Goal: Task Accomplishment & Management: Complete application form

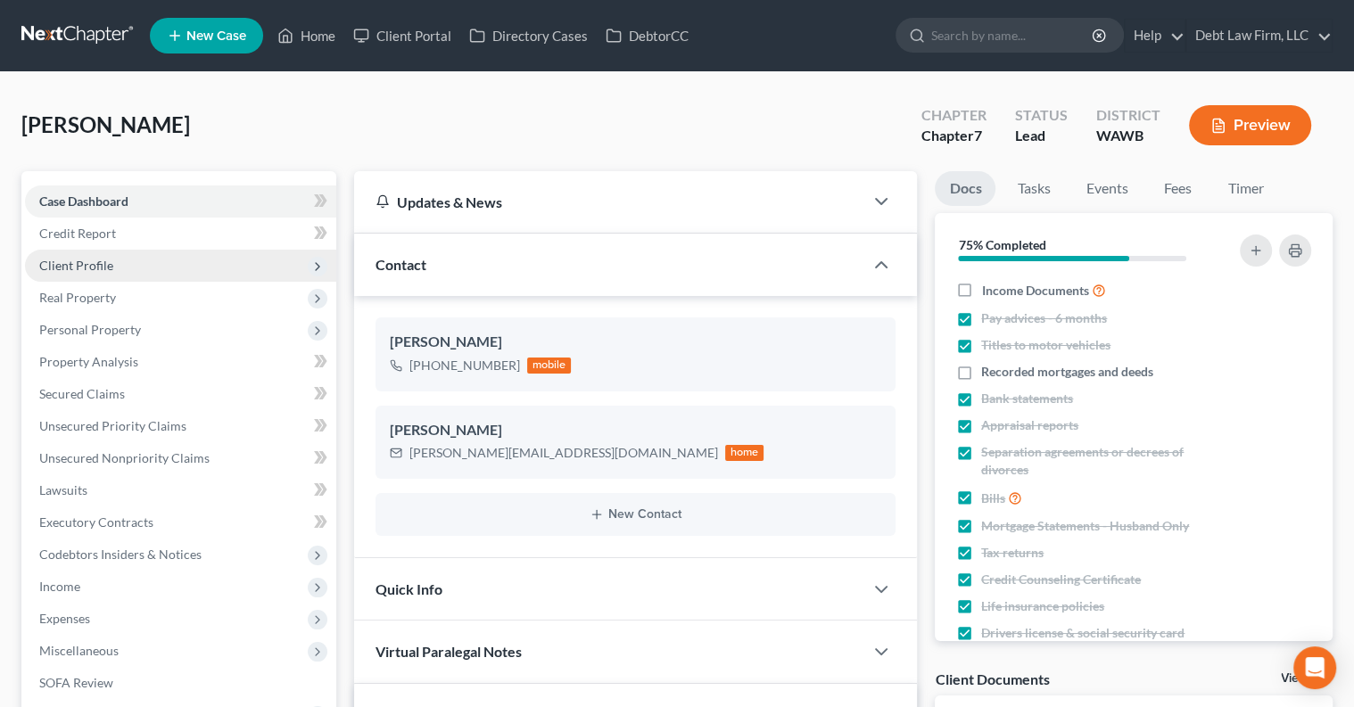
click at [143, 269] on span "Client Profile" at bounding box center [180, 266] width 311 height 32
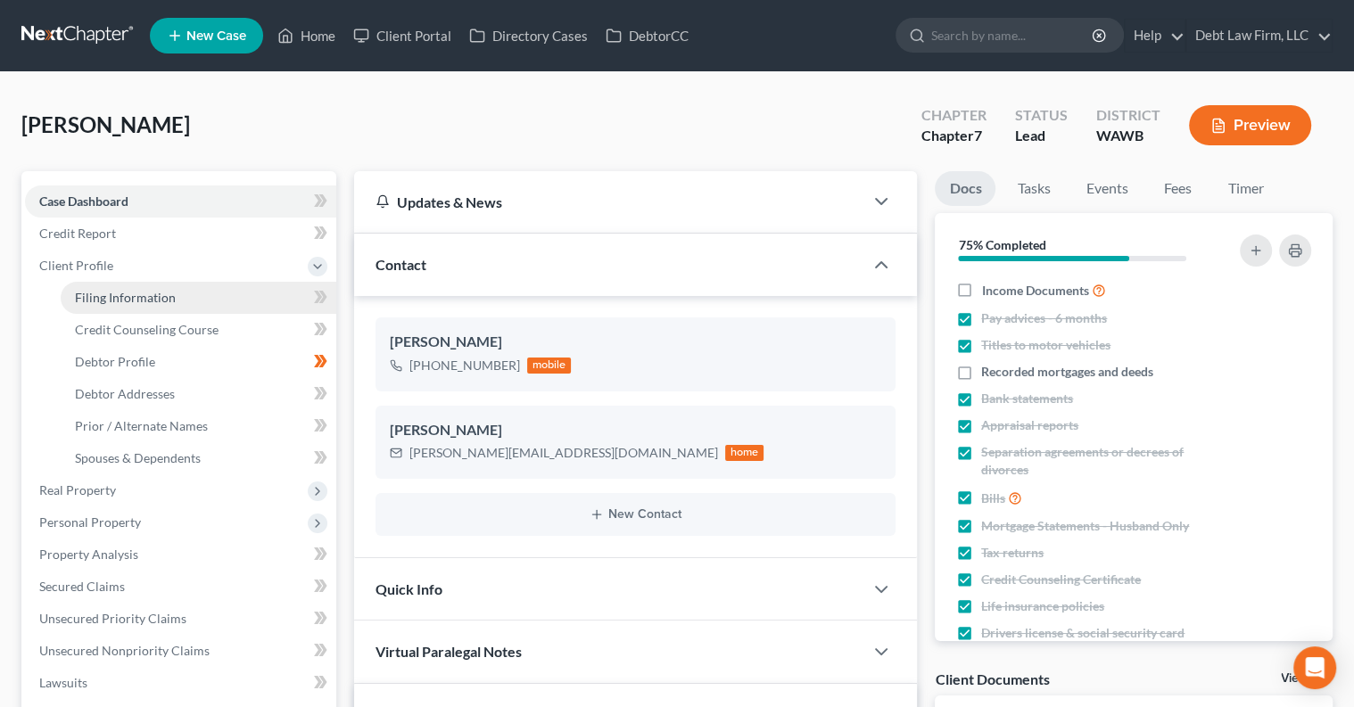
click at [187, 289] on link "Filing Information" at bounding box center [199, 298] width 276 height 32
select select "1"
select select "0"
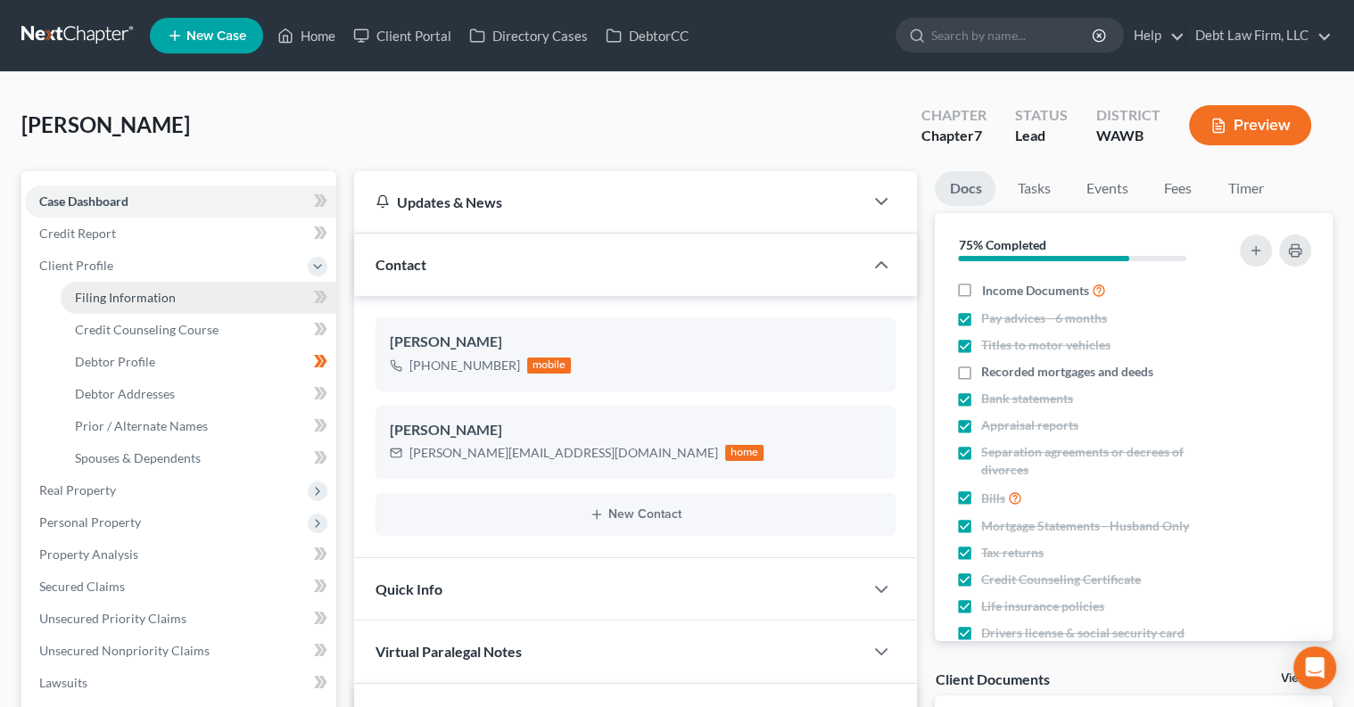
select select "10"
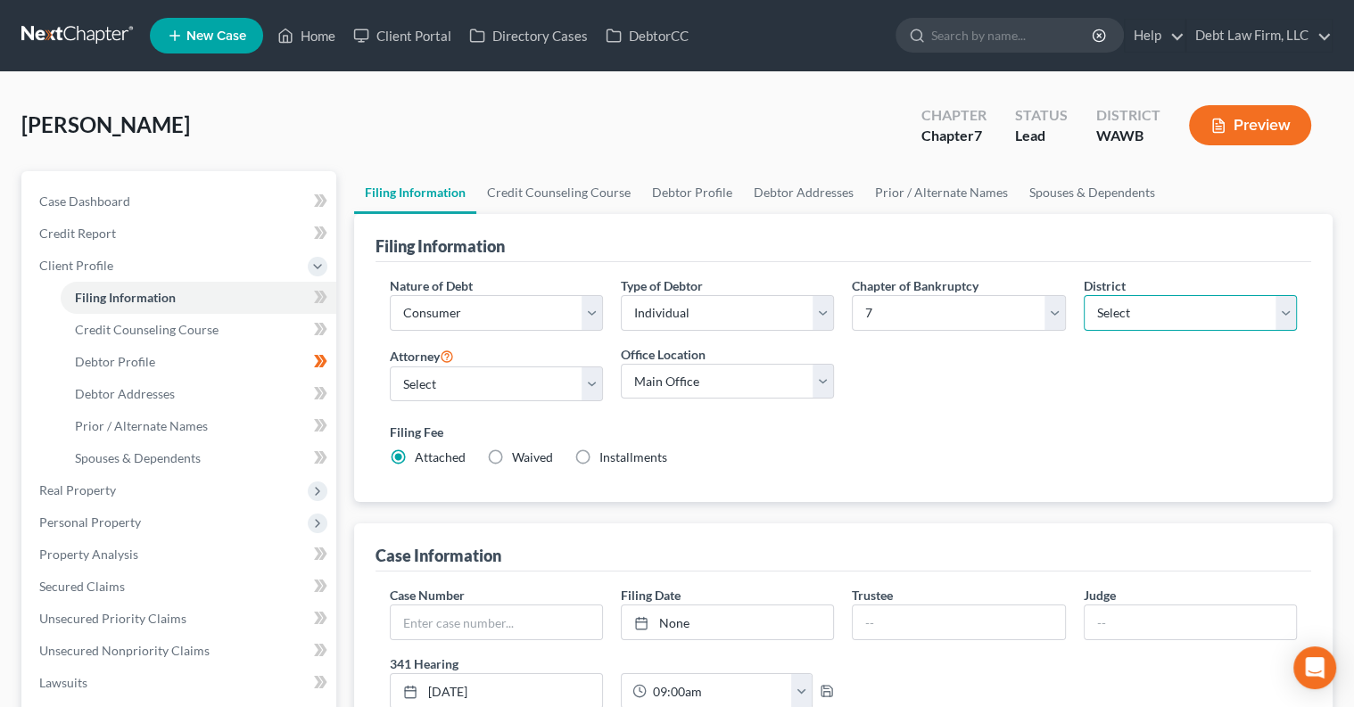
click at [1131, 309] on select "Select [US_STATE] - [GEOGRAPHIC_DATA] [US_STATE] - [GEOGRAPHIC_DATA][US_STATE] …" at bounding box center [1190, 313] width 213 height 36
select select "38"
click at [1084, 295] on select "Select [US_STATE] - [GEOGRAPHIC_DATA] [US_STATE] - [GEOGRAPHIC_DATA][US_STATE] …" at bounding box center [1190, 313] width 213 height 36
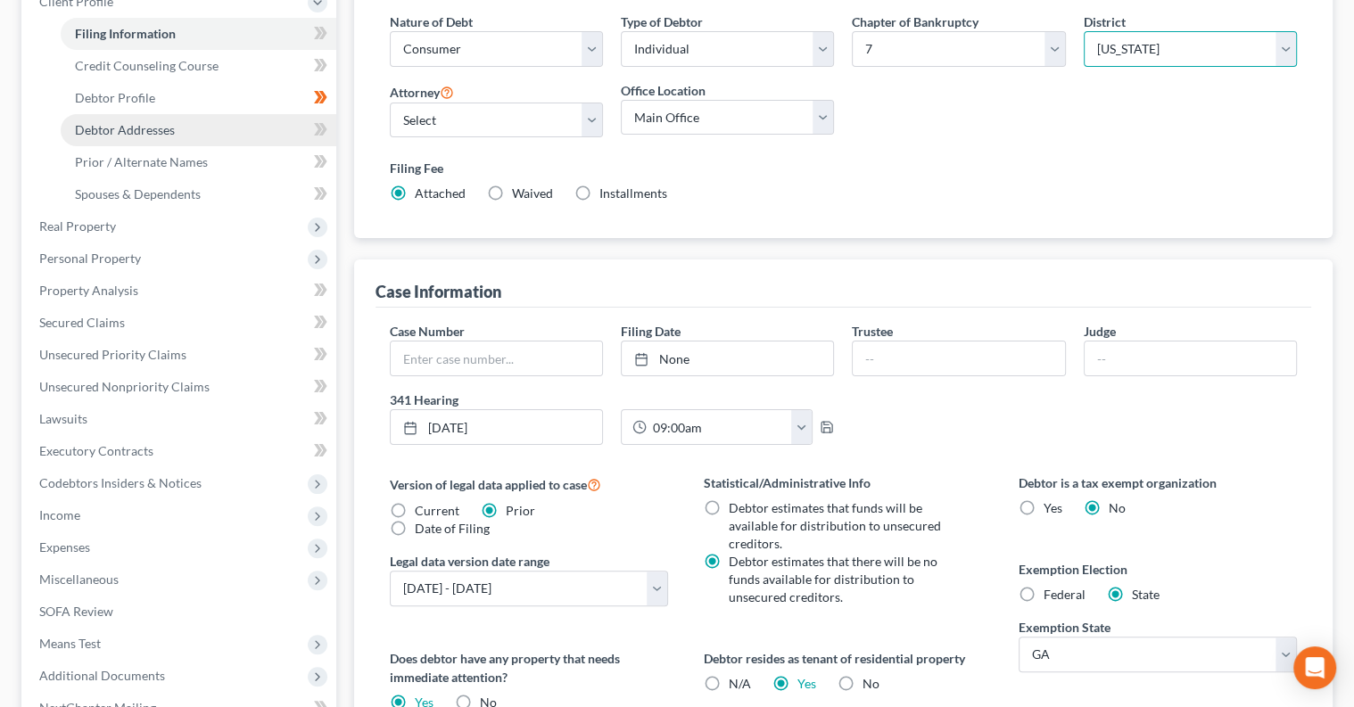
scroll to position [516, 0]
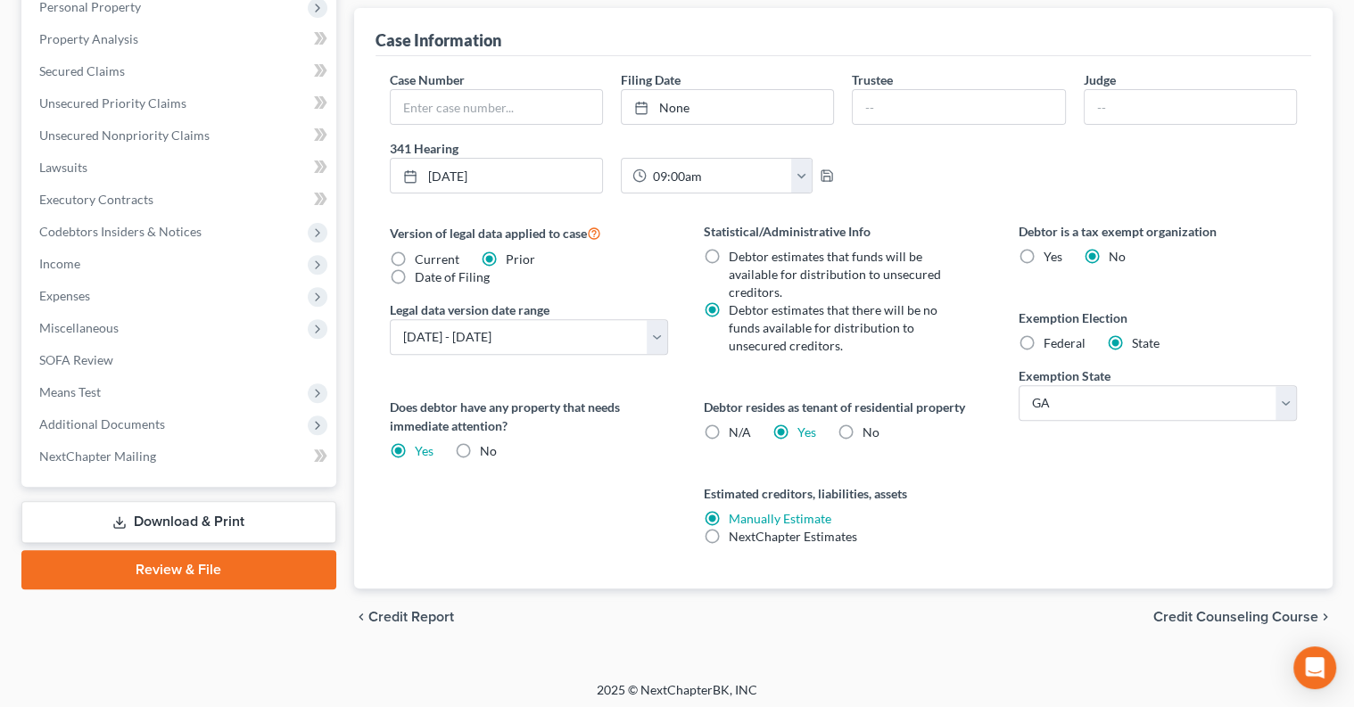
click at [239, 566] on link "Review & File" at bounding box center [178, 569] width 315 height 39
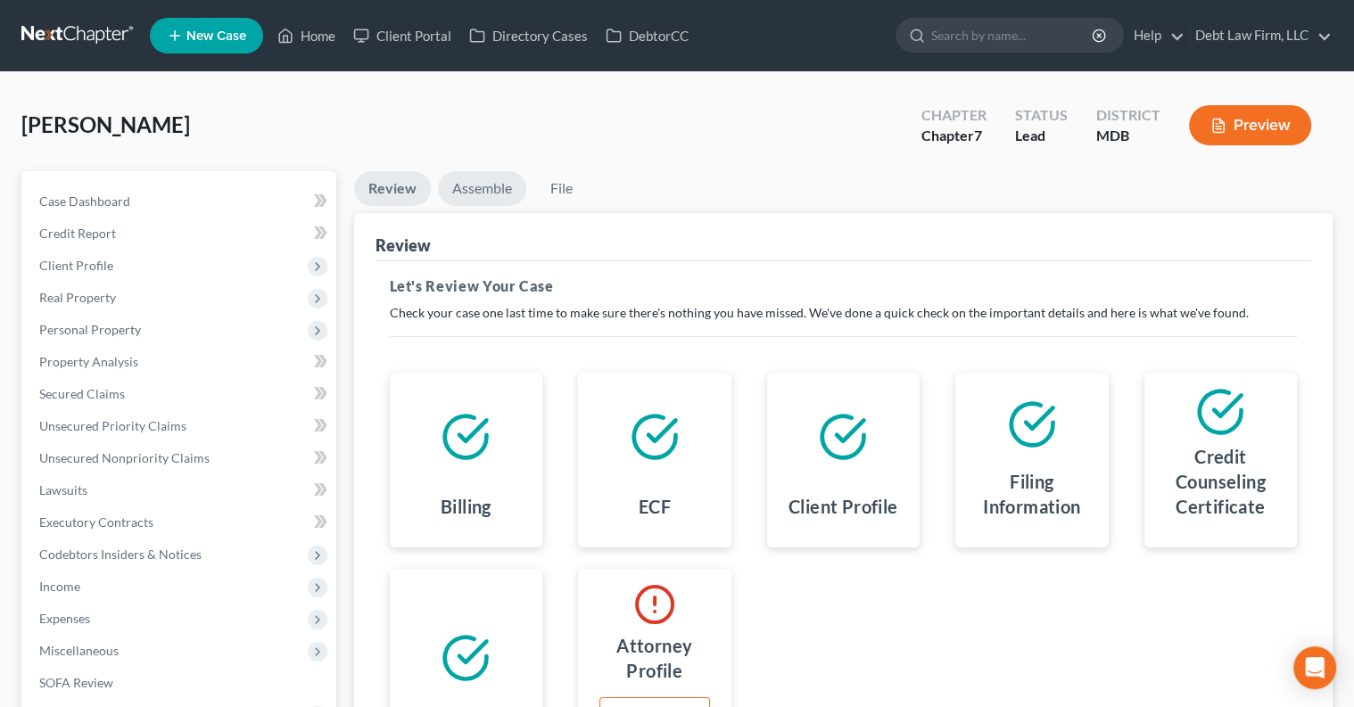
click at [473, 194] on link "Assemble" at bounding box center [482, 188] width 88 height 35
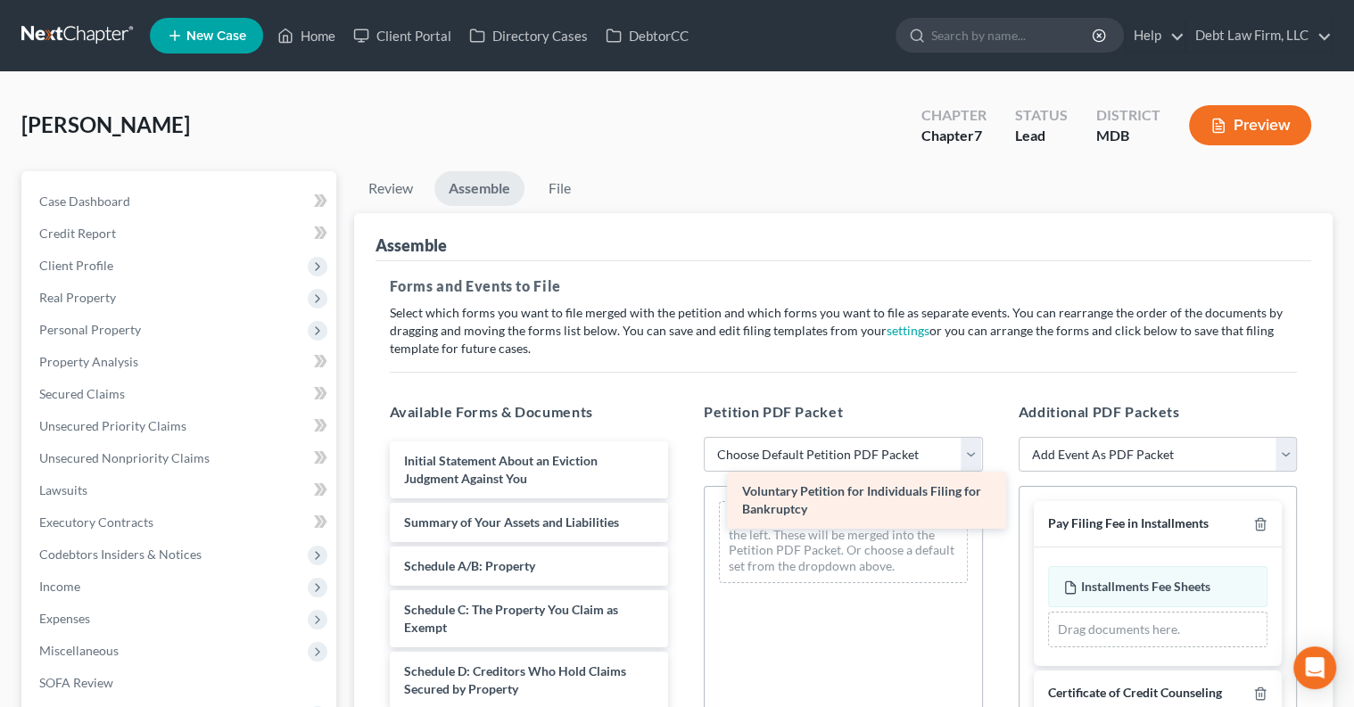
drag, startPoint x: 492, startPoint y: 467, endPoint x: 833, endPoint y: 503, distance: 343.6
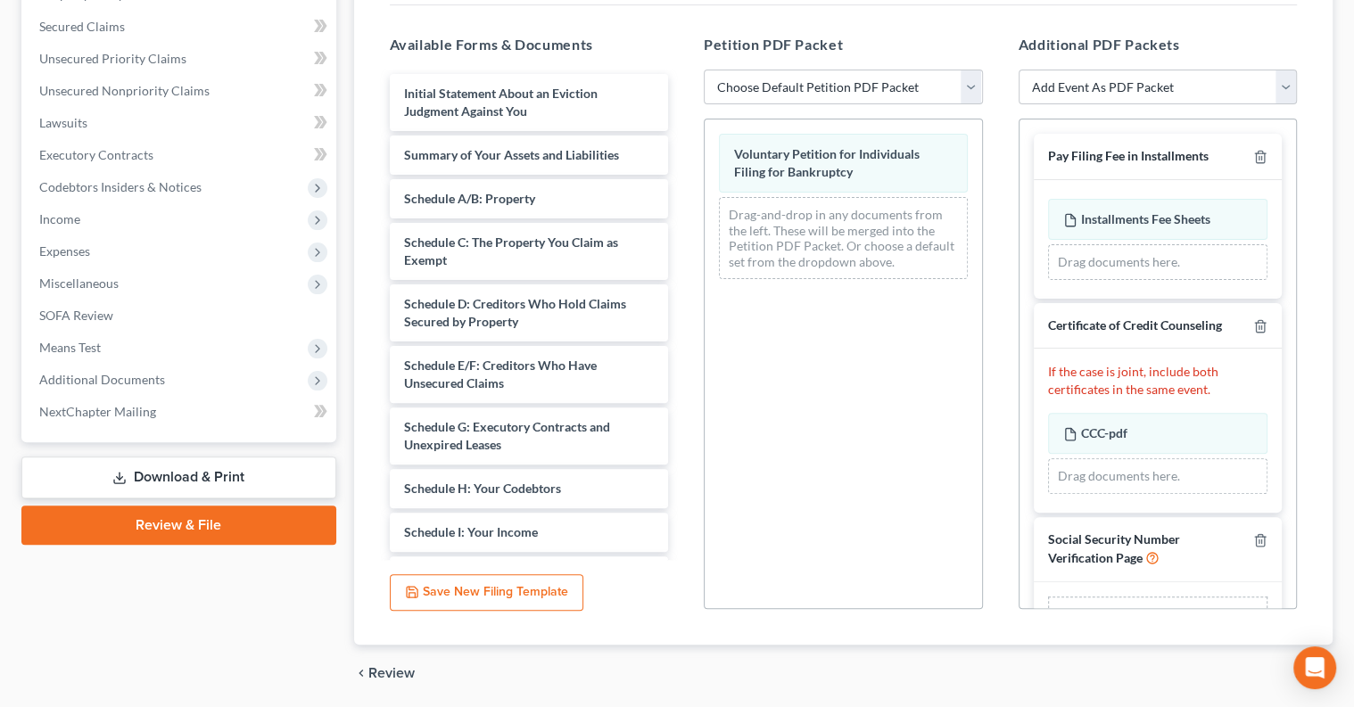
scroll to position [427, 0]
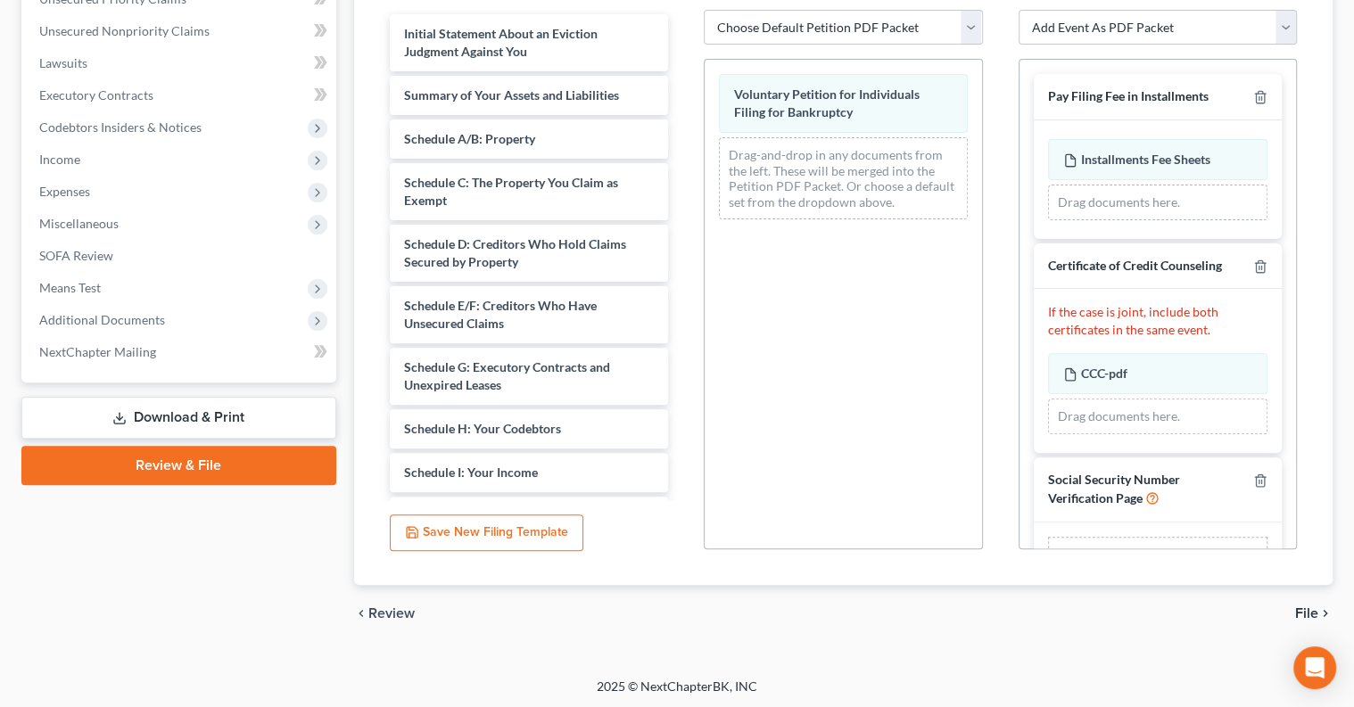
click at [1305, 607] on span "File" at bounding box center [1306, 614] width 23 height 14
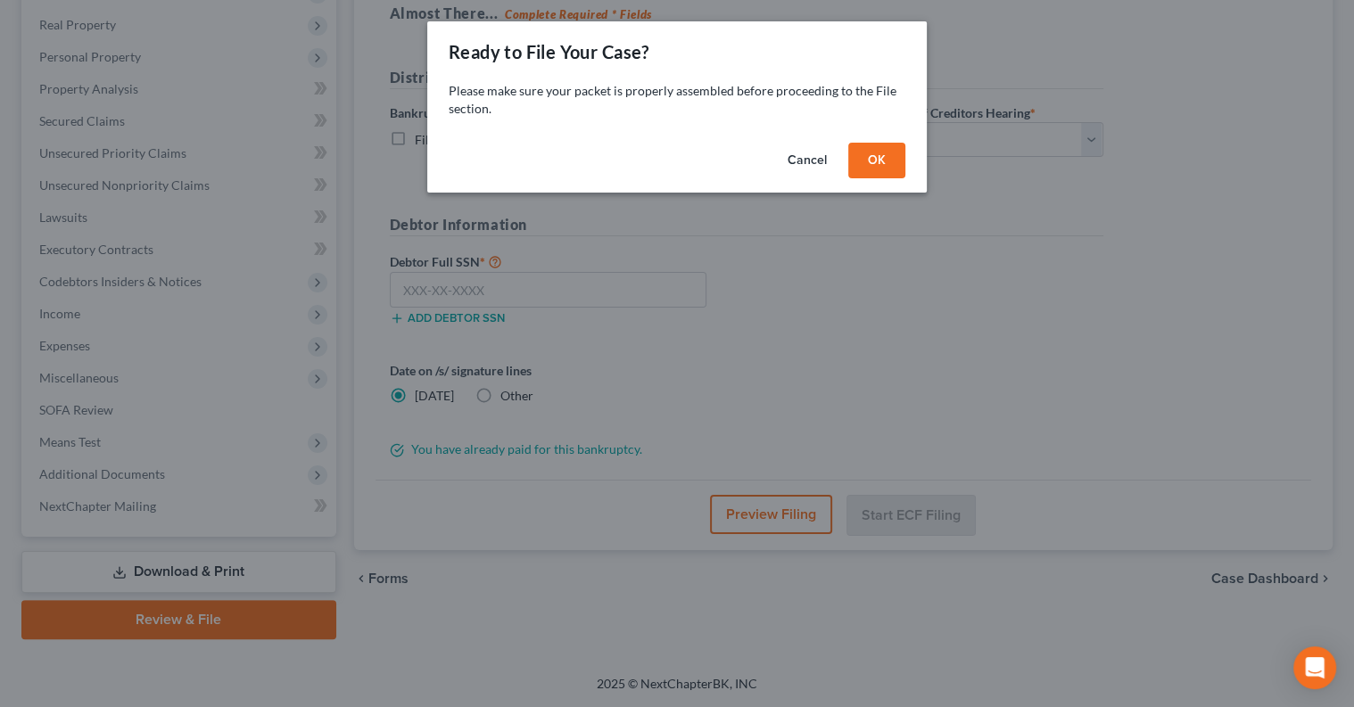
scroll to position [269, 0]
click at [888, 160] on button "OK" at bounding box center [876, 161] width 57 height 36
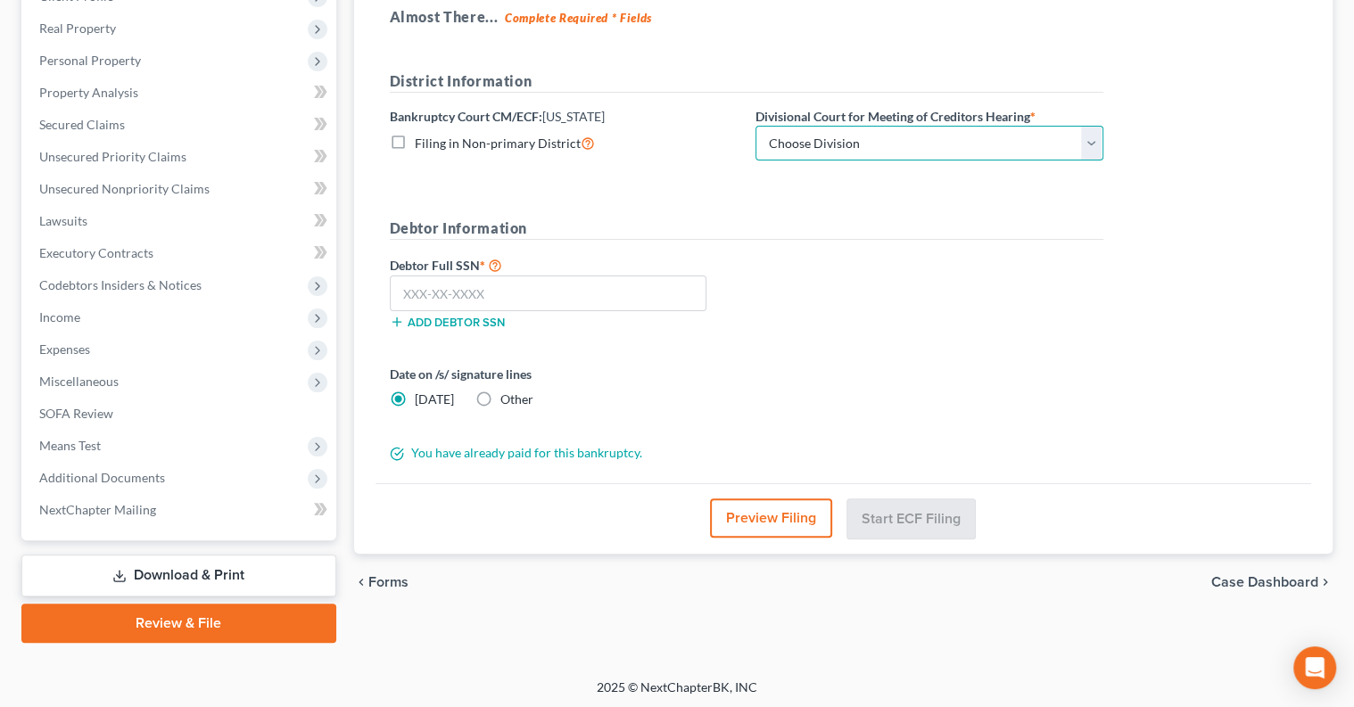
click at [906, 146] on select "Choose Division Baltimore Greenbelt" at bounding box center [930, 144] width 348 height 36
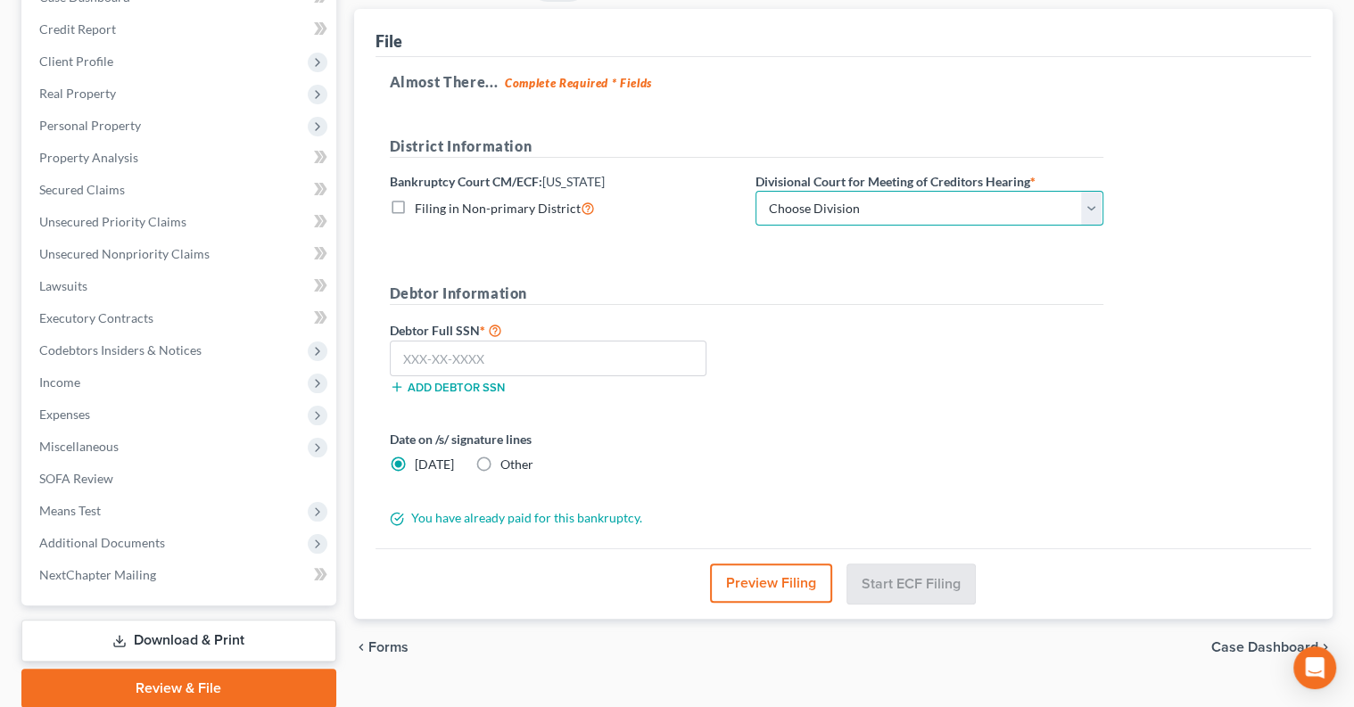
scroll to position [168, 0]
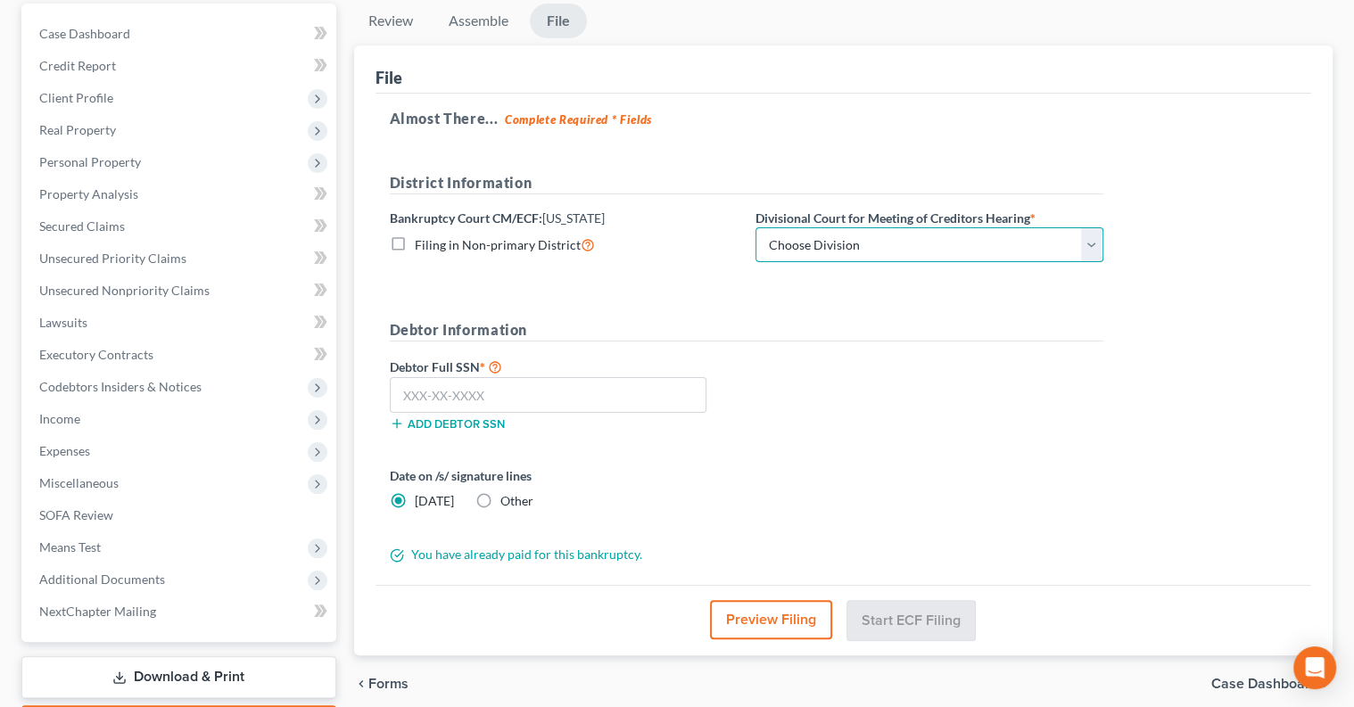
click at [873, 240] on select "Choose Division Baltimore Greenbelt" at bounding box center [930, 245] width 348 height 36
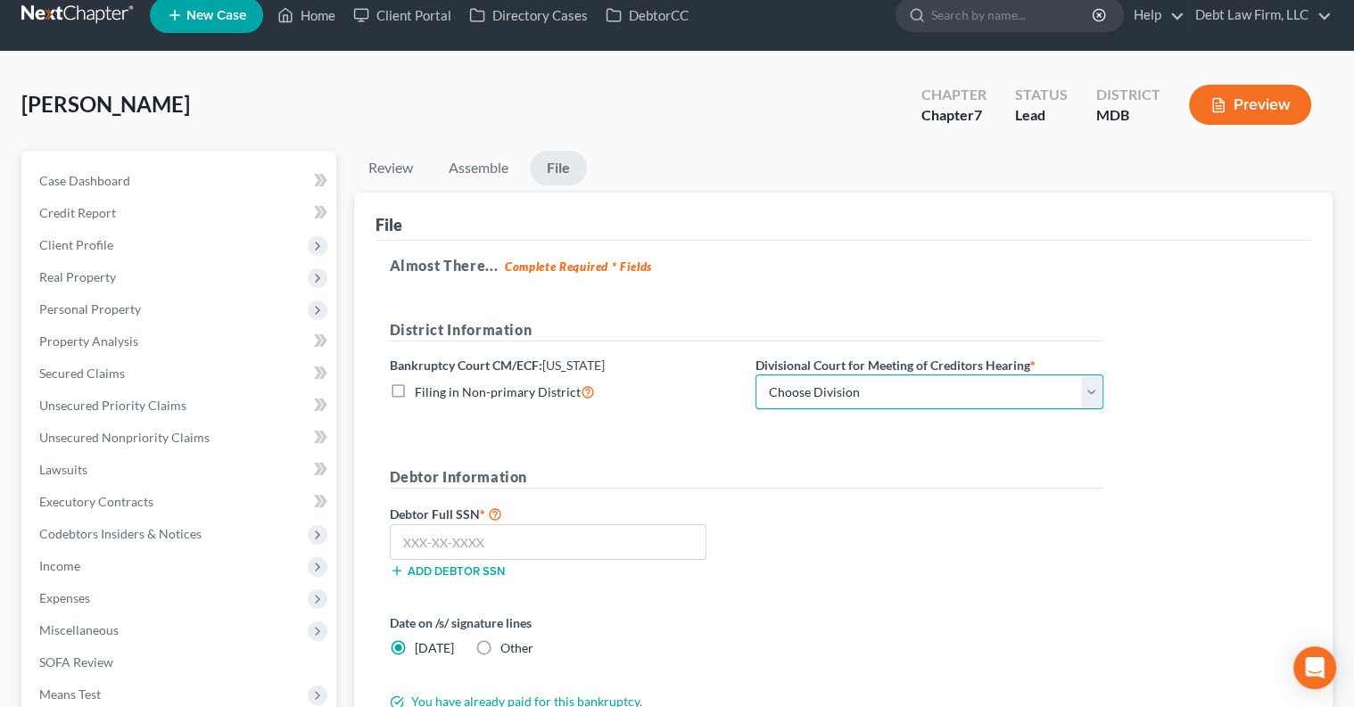
scroll to position [0, 0]
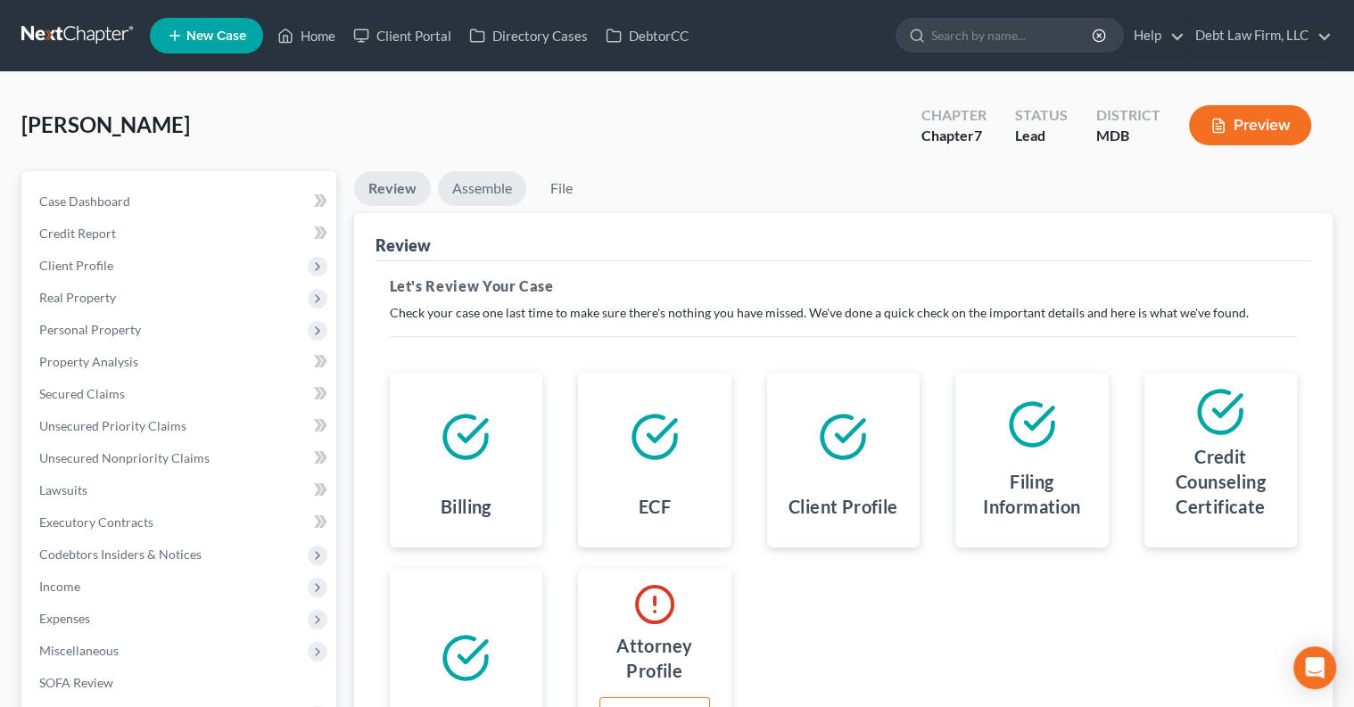
click at [481, 195] on link "Assemble" at bounding box center [482, 188] width 88 height 35
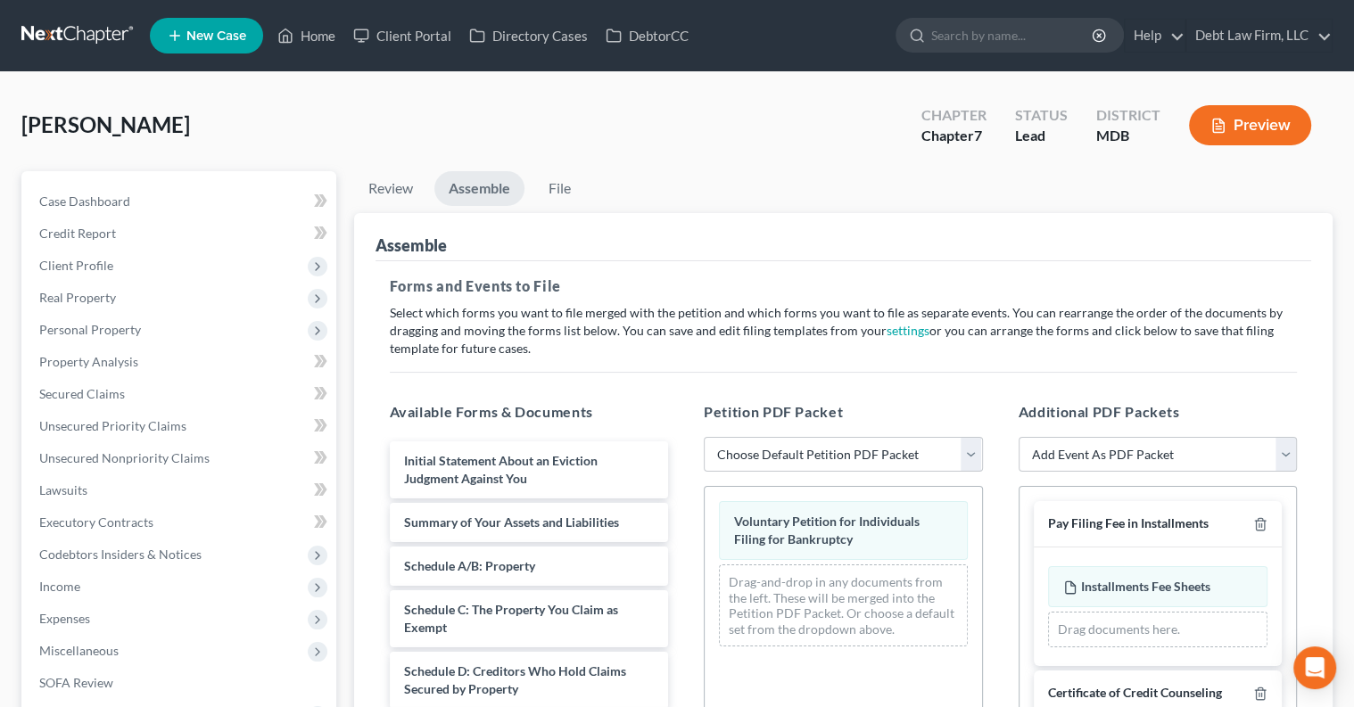
scroll to position [427, 0]
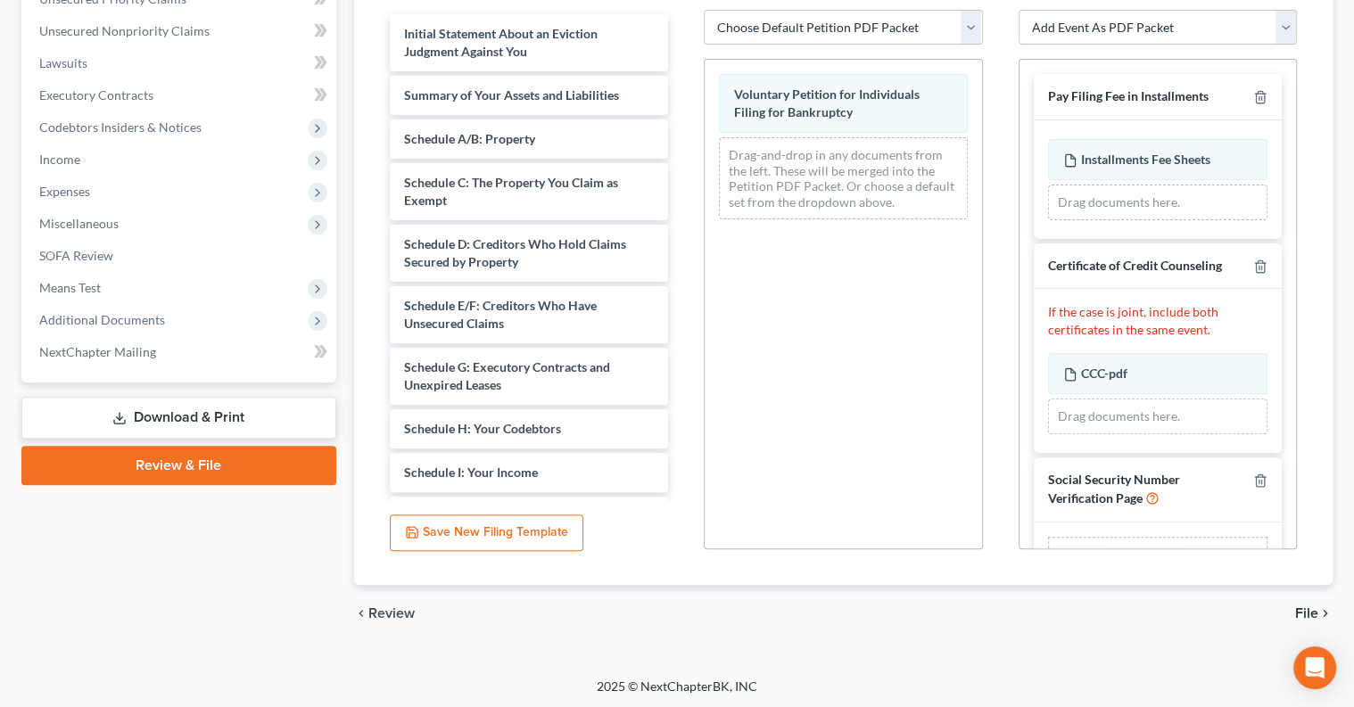
click at [1315, 607] on span "File" at bounding box center [1306, 614] width 23 height 14
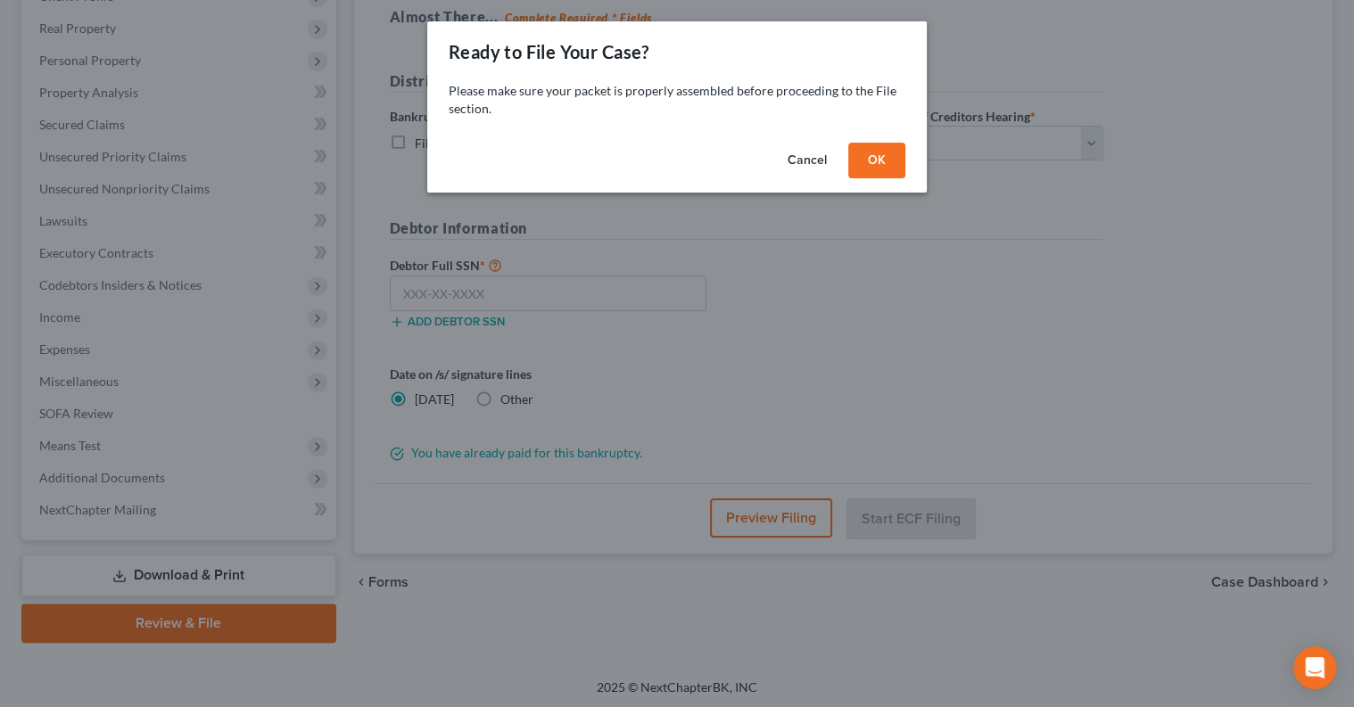
click at [897, 169] on button "OK" at bounding box center [876, 161] width 57 height 36
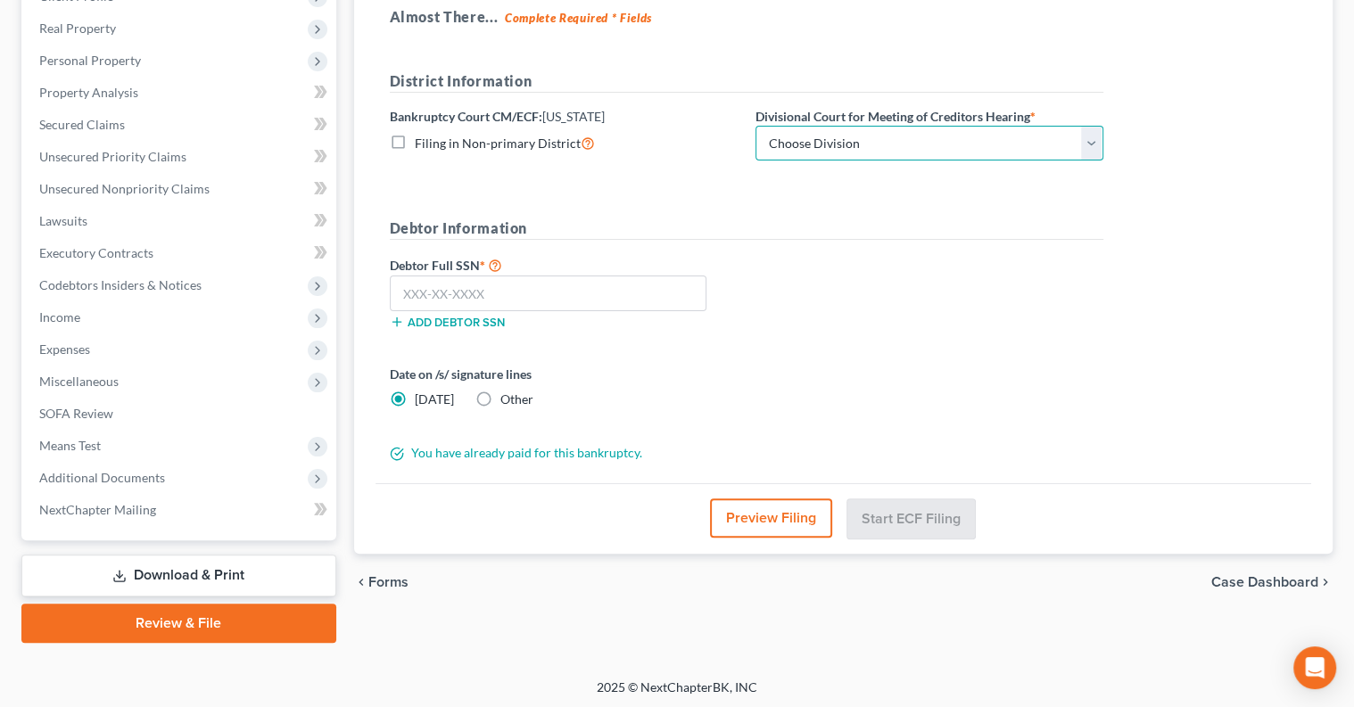
click at [844, 132] on select "Choose Division Baltimore Greenbelt" at bounding box center [930, 144] width 348 height 36
click at [1058, 143] on select "Choose Division Baltimore Greenbelt" at bounding box center [929, 143] width 348 height 36
